Goal: Information Seeking & Learning: Learn about a topic

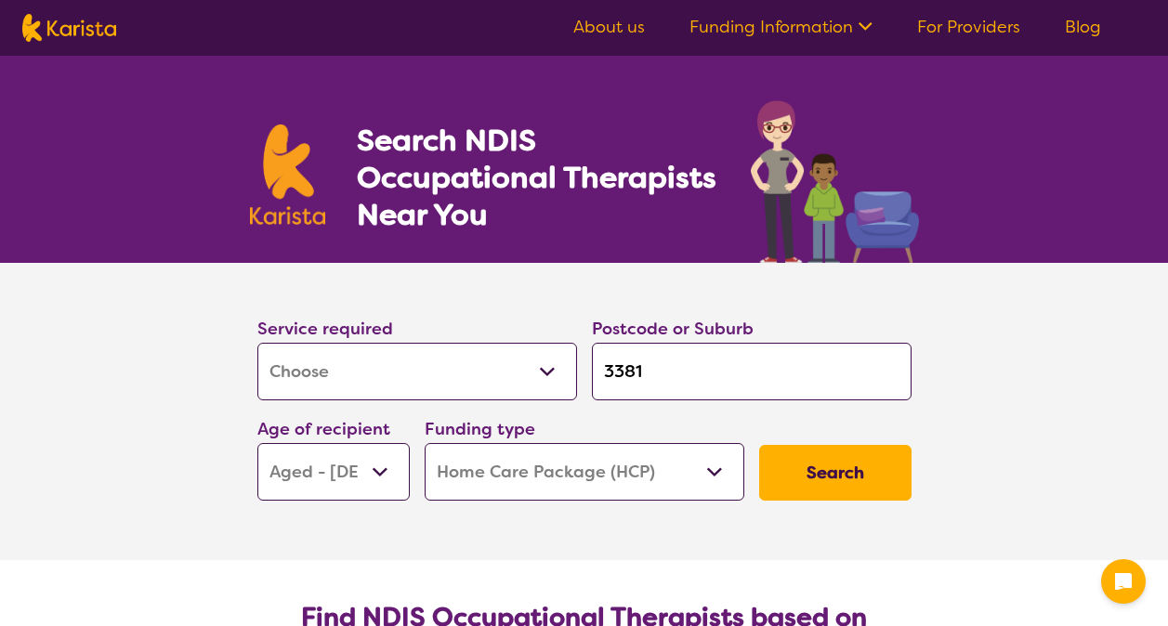
select select "[MEDICAL_DATA]"
select select "AG"
select select "HCP"
select select "[MEDICAL_DATA]"
select select "AG"
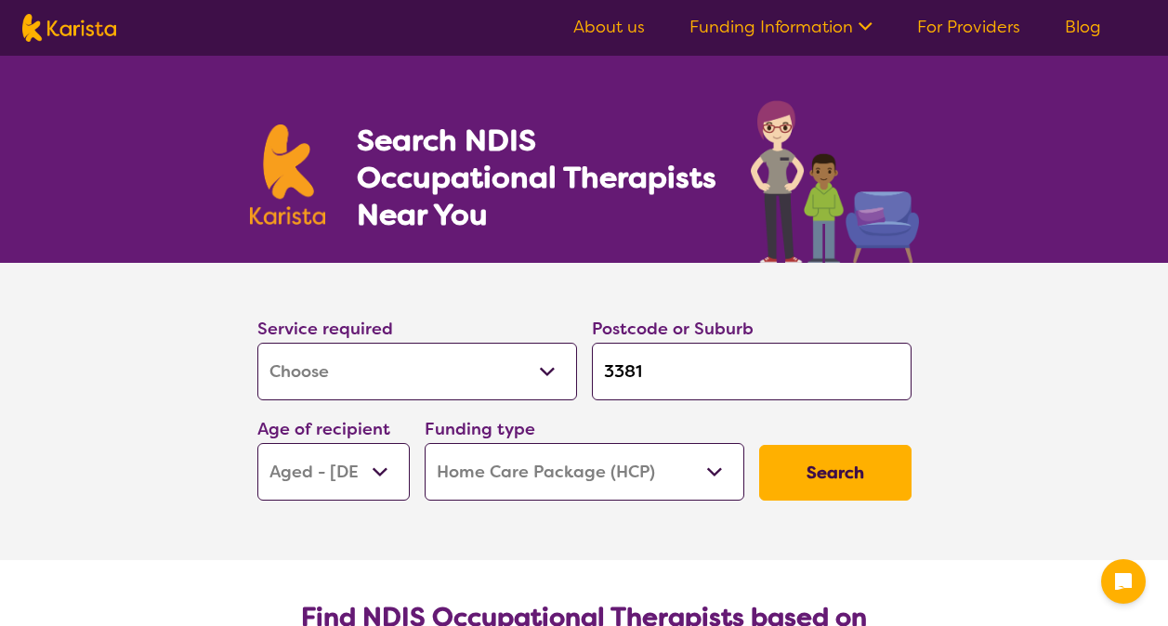
select select "HCP"
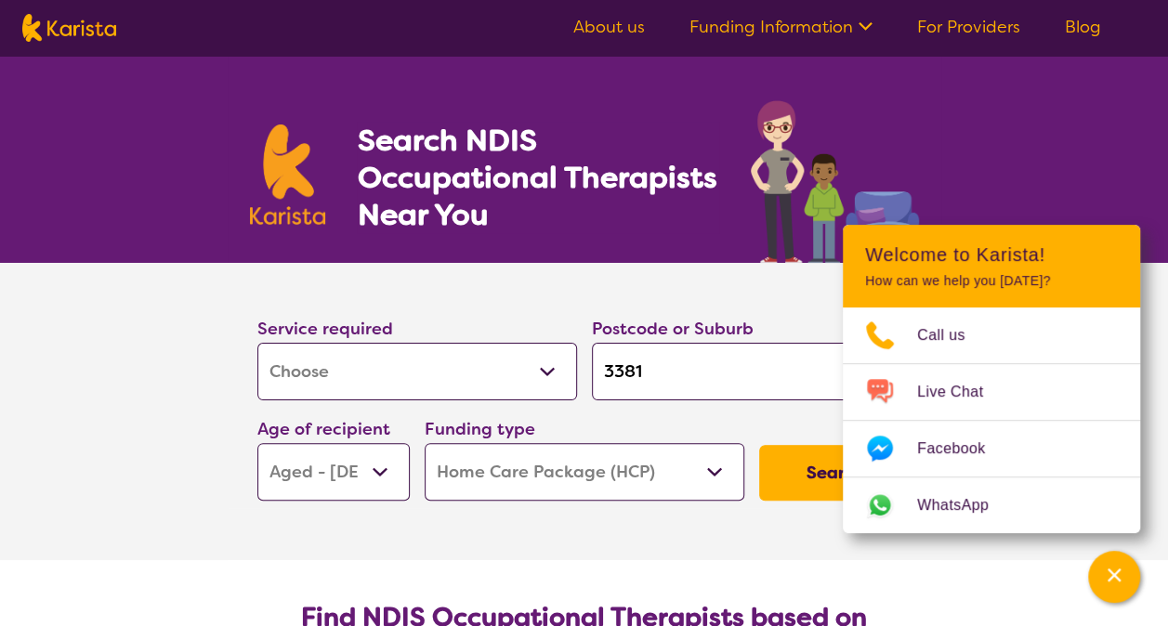
click at [709, 366] on input "3381" at bounding box center [752, 372] width 320 height 58
type input "338"
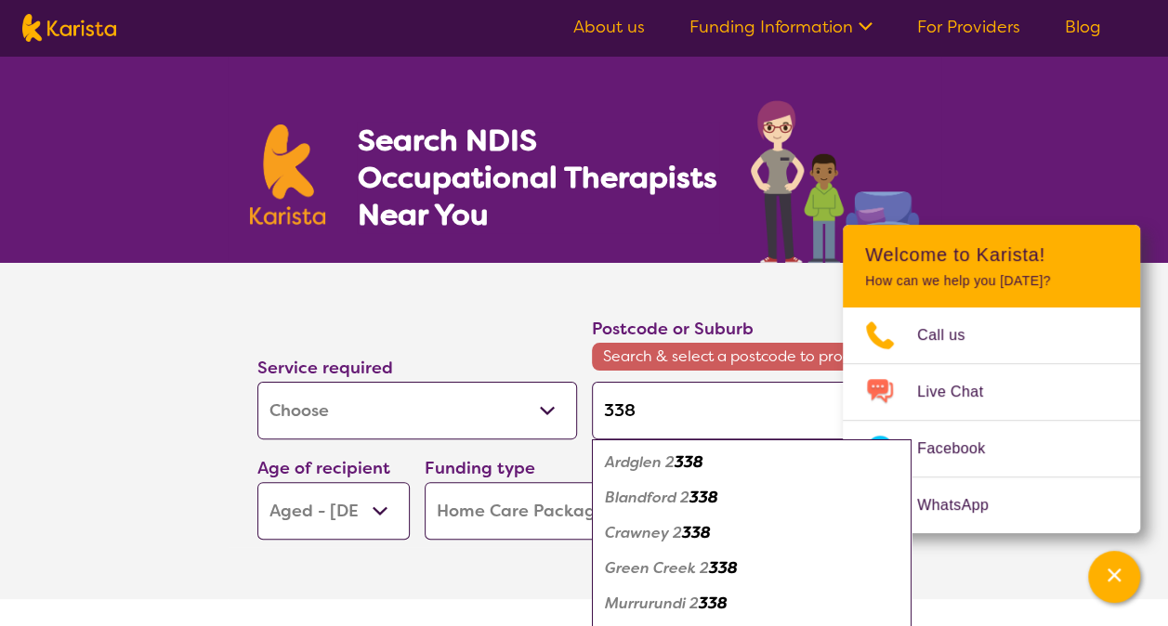
type input "33"
type input "3"
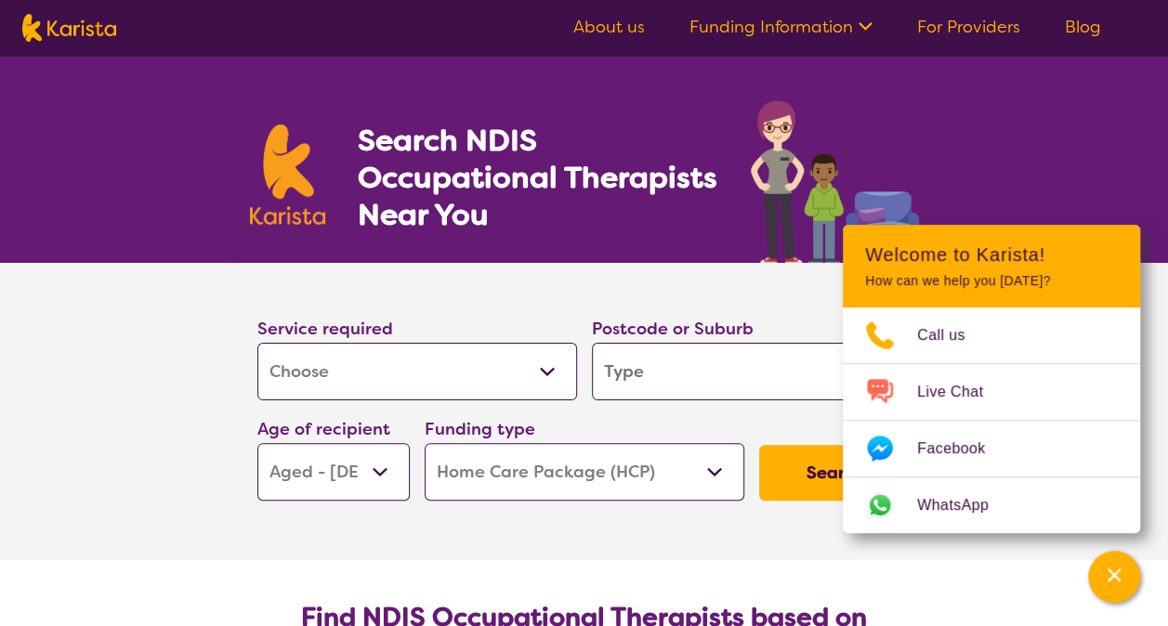
type input "w"
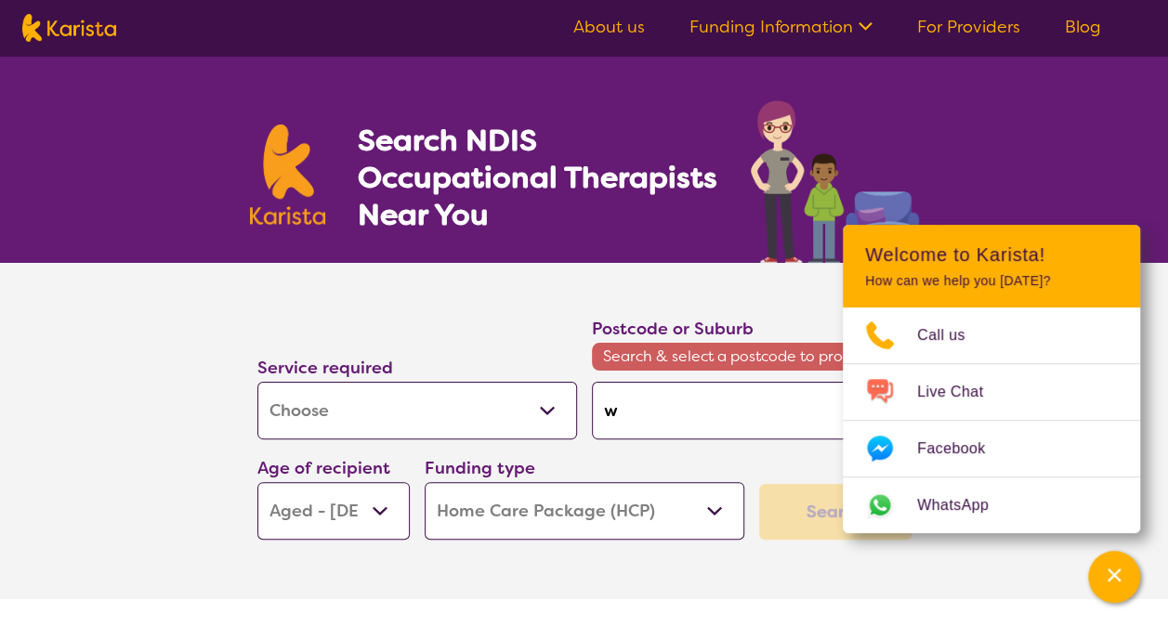
type input "wo"
type input "wol"
type input "woll"
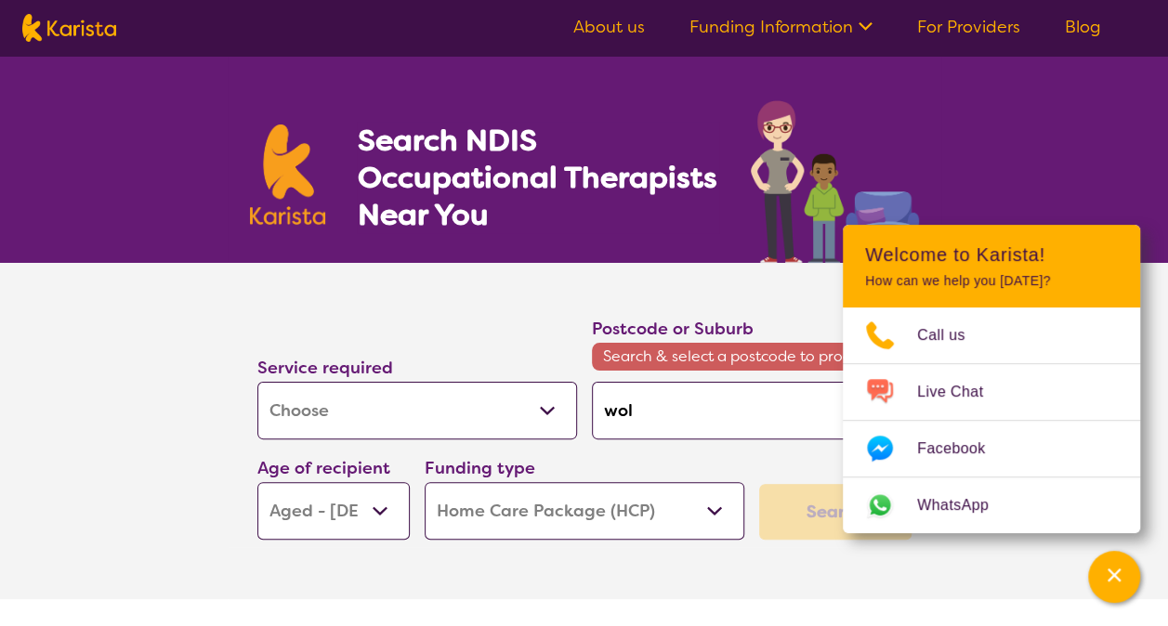
type input "woll"
type input "wollo"
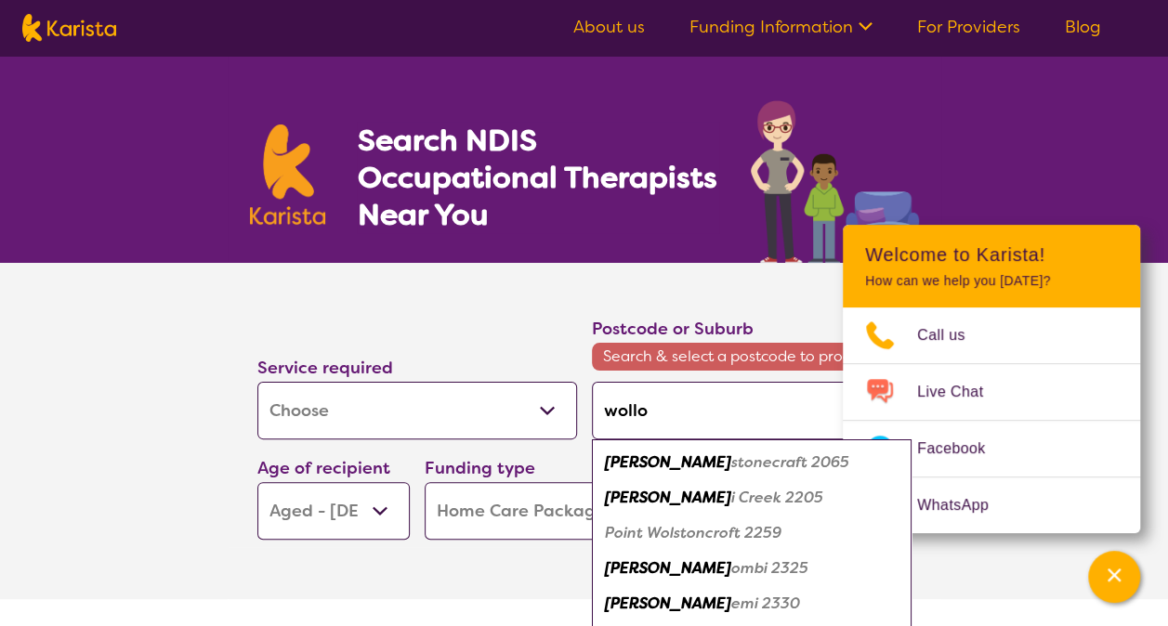
type input "wollon"
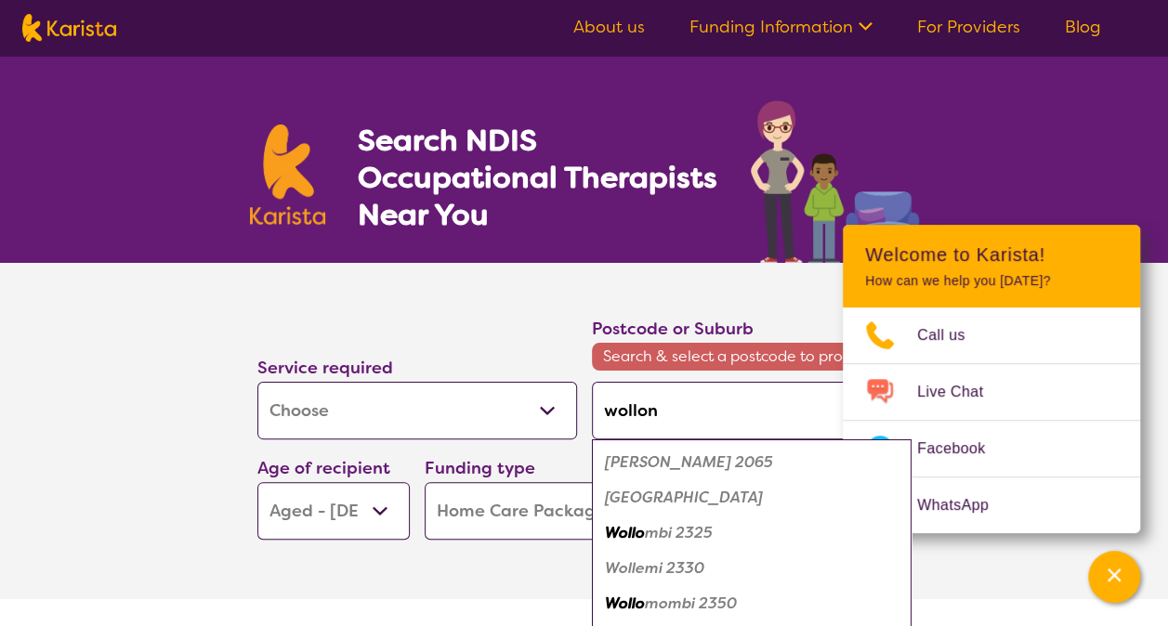
type input "wollong"
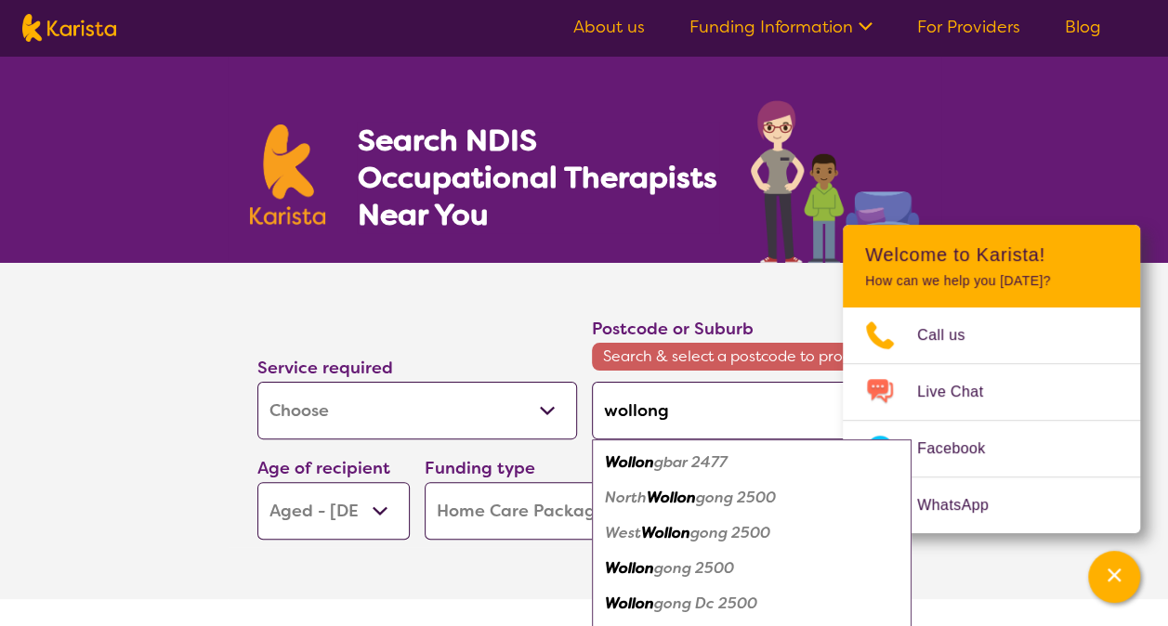
type input "wollongo"
type input "wollongon"
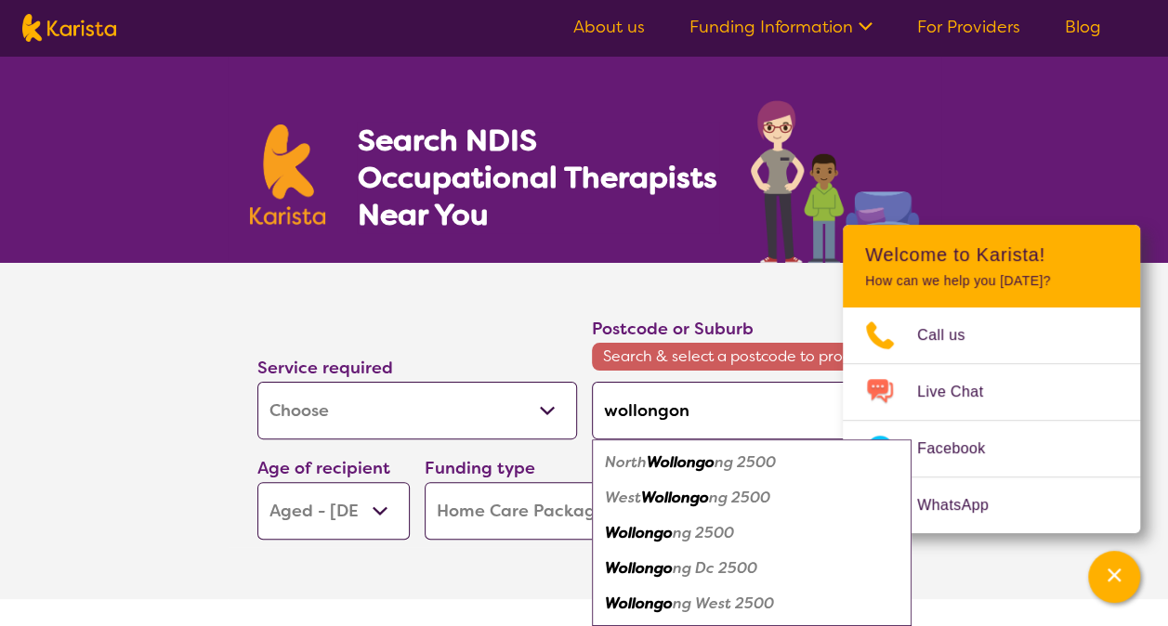
type input "wollongong"
click at [656, 532] on em "Wollongong" at bounding box center [648, 533] width 86 height 20
type input "2500"
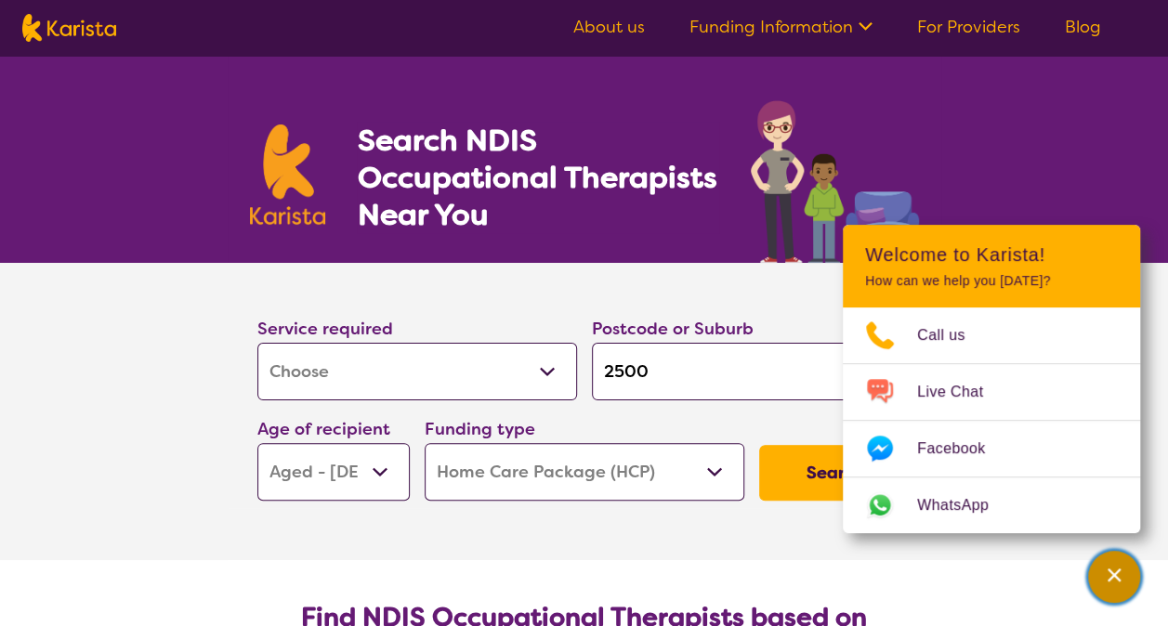
click at [1119, 575] on icon "Channel Menu" at bounding box center [1114, 575] width 19 height 19
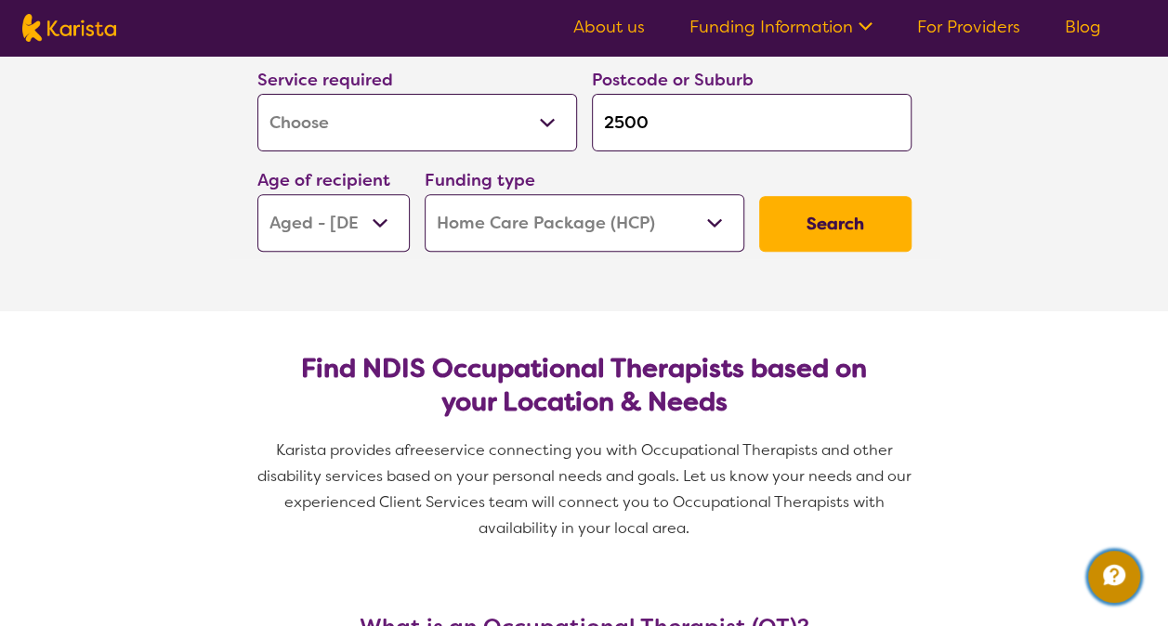
scroll to position [279, 0]
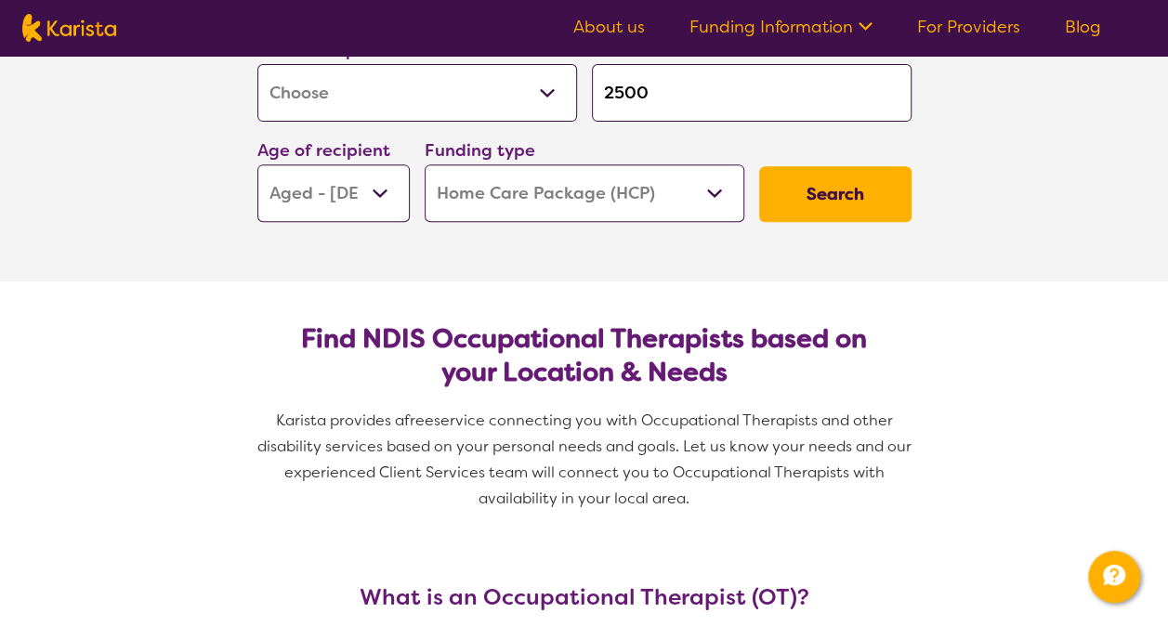
click at [837, 188] on button "Search" at bounding box center [835, 194] width 152 height 56
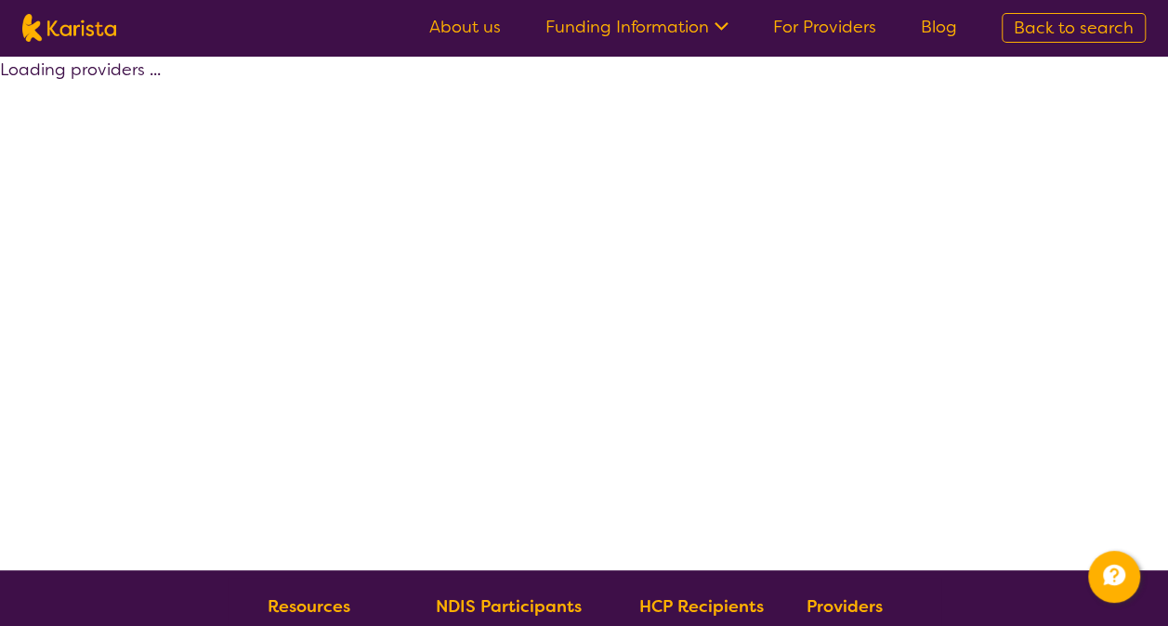
select select "[MEDICAL_DATA]"
select select "AG"
select select "HCP"
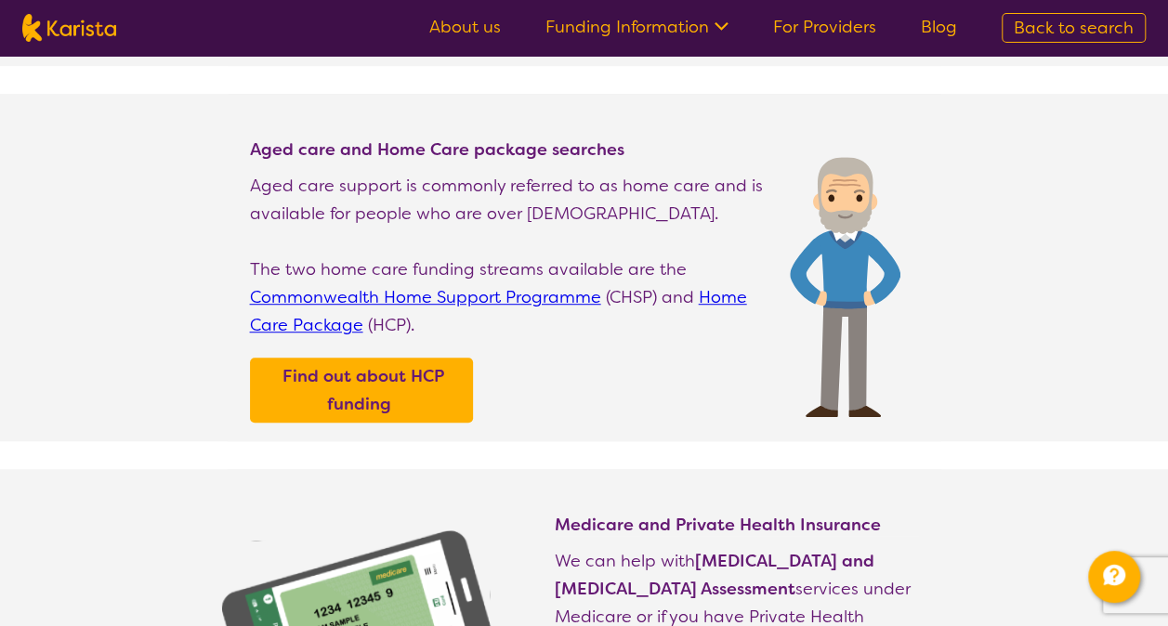
scroll to position [465, 0]
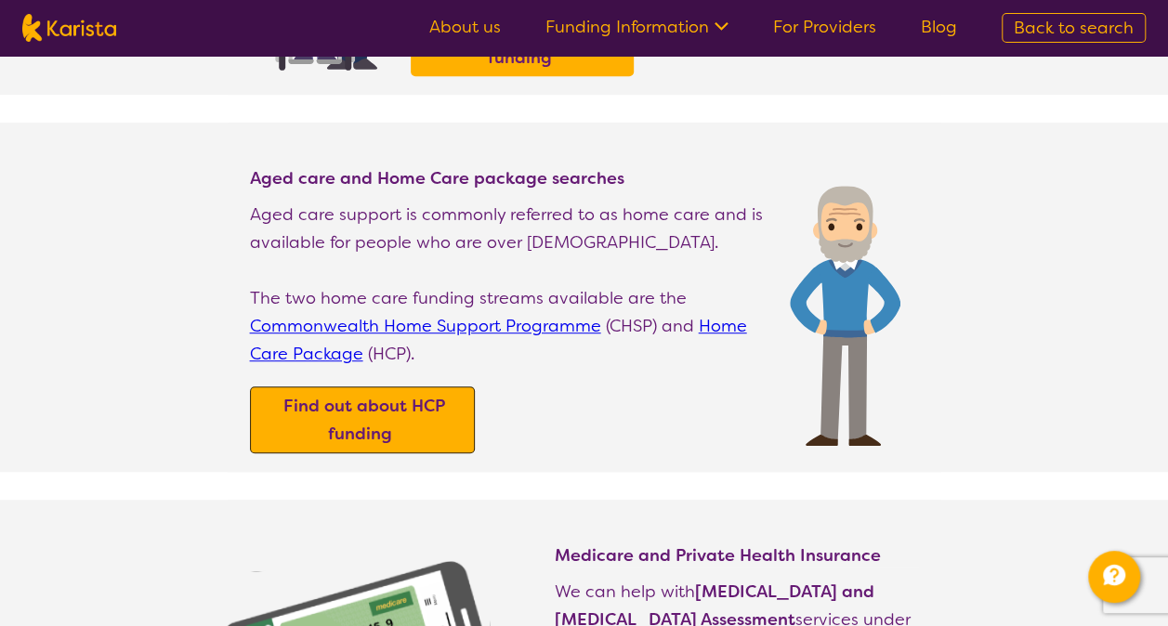
click at [371, 395] on b "Find out about HCP funding" at bounding box center [364, 420] width 162 height 50
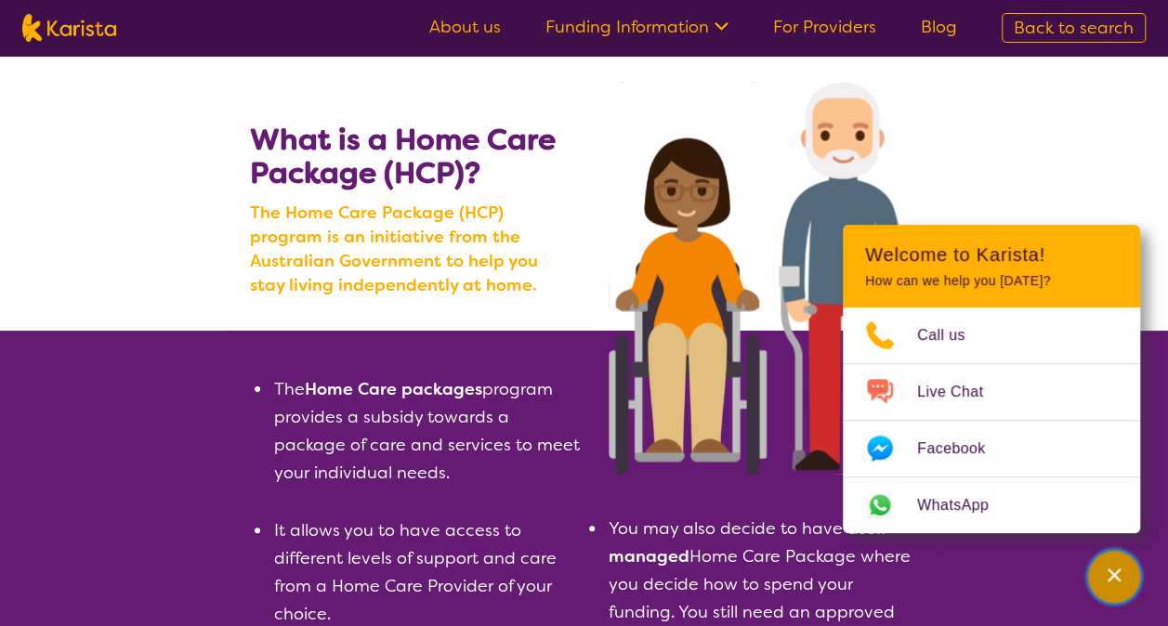
click at [1118, 569] on icon "Channel Menu" at bounding box center [1114, 575] width 19 height 19
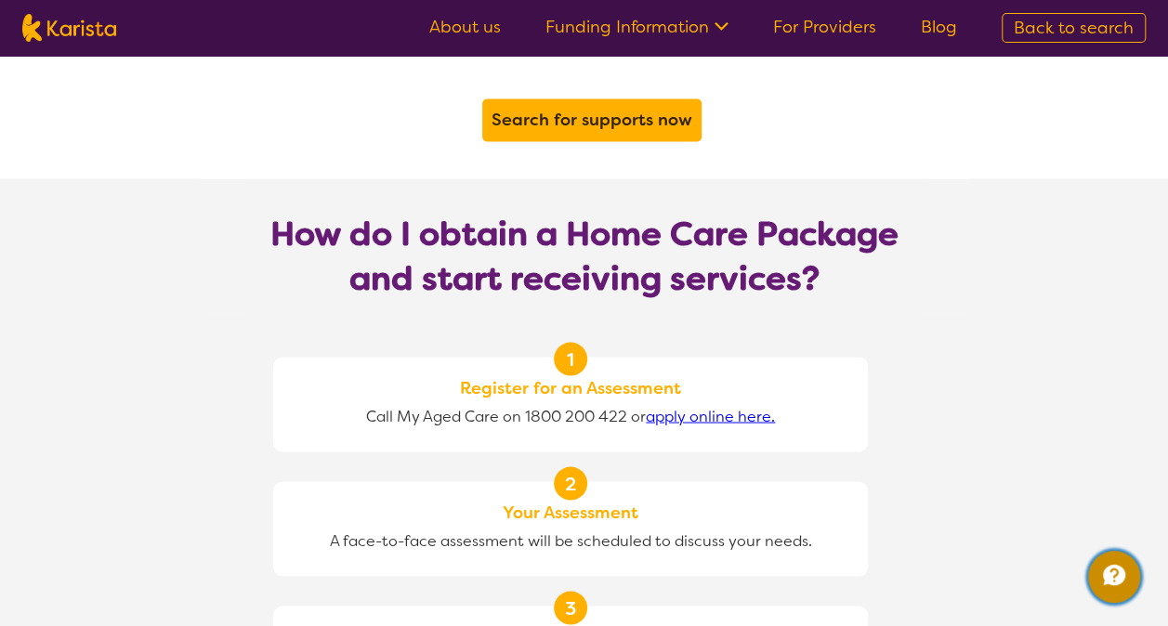
scroll to position [1487, 0]
